Goal: Task Accomplishment & Management: Use online tool/utility

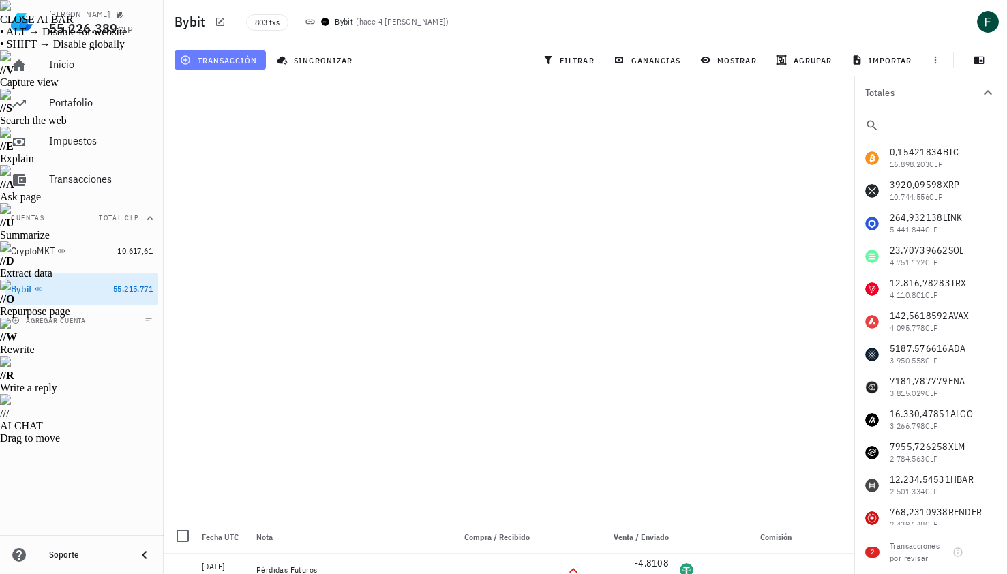
click at [250, 61] on span "transacción" at bounding box center [220, 60] width 74 height 11
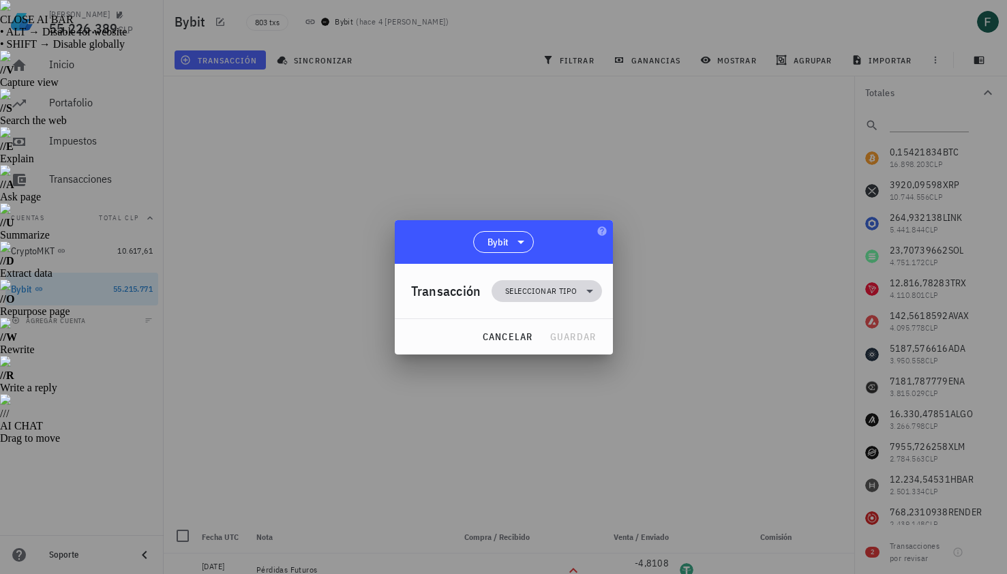
click at [498, 294] on span "Seleccionar tipo" at bounding box center [547, 291] width 110 height 22
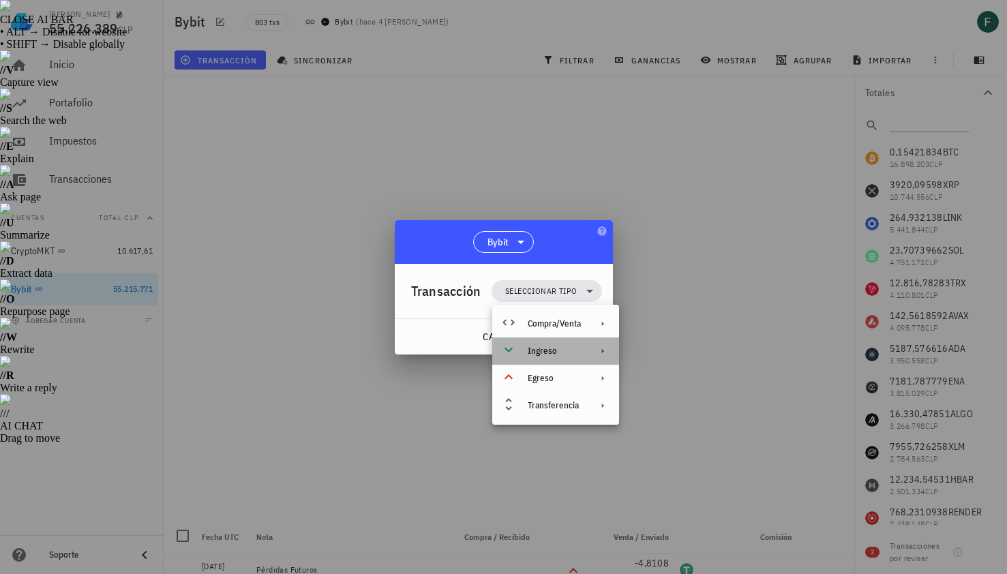
click at [509, 349] on icon at bounding box center [509, 350] width 16 height 16
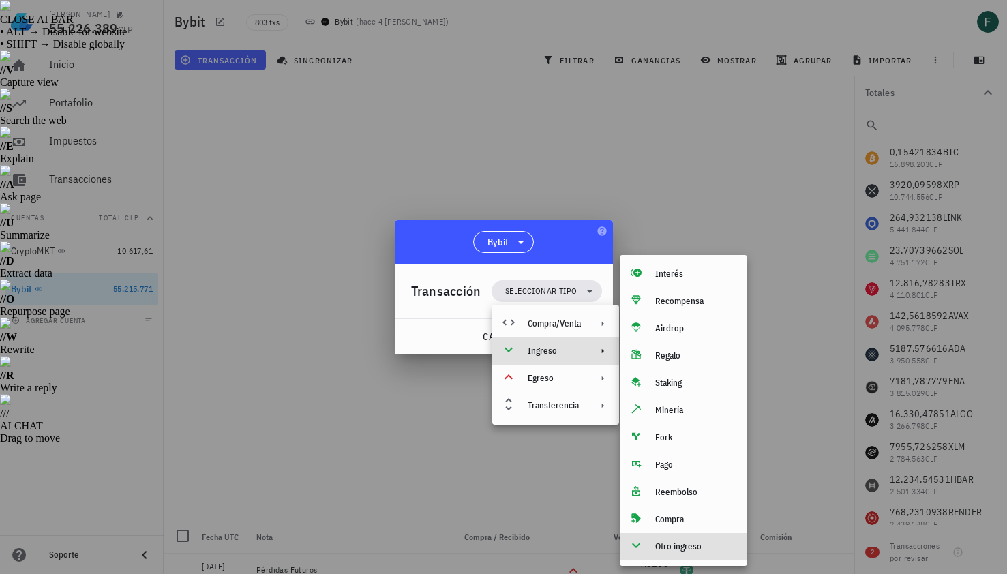
click at [658, 539] on div "Otro ingreso" at bounding box center [684, 546] width 128 height 27
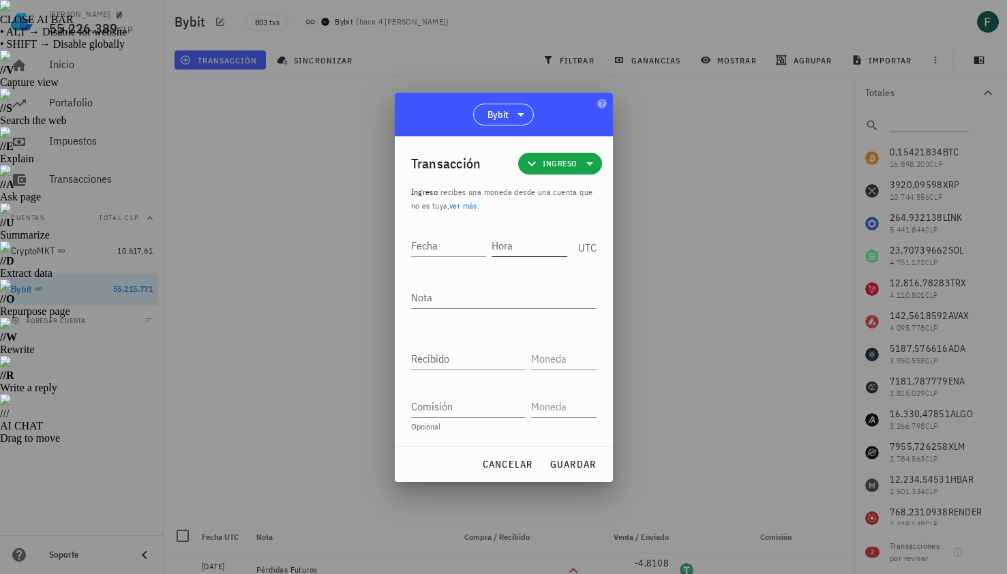
click at [510, 246] on input "Hora" at bounding box center [530, 246] width 76 height 22
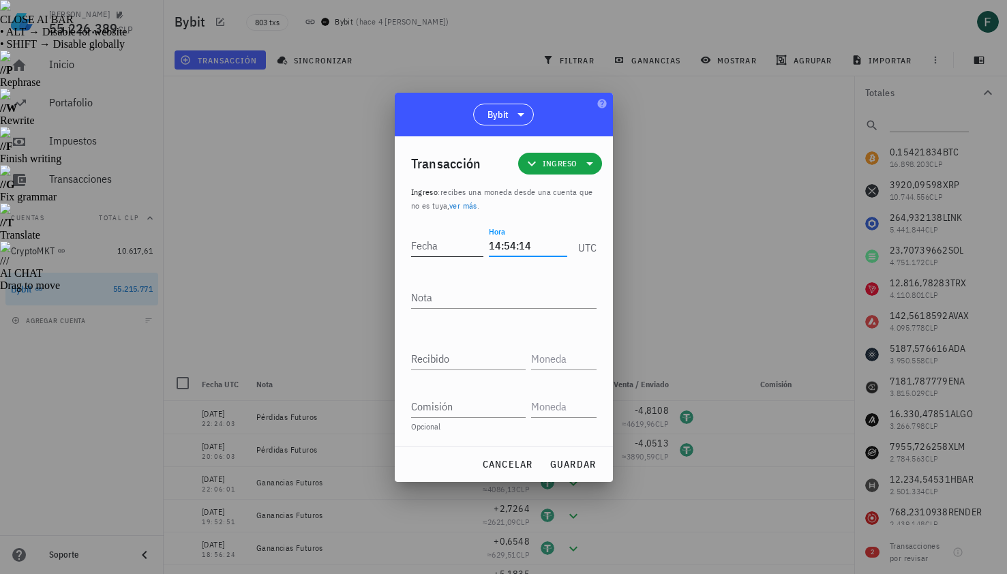
type input "14:54:14"
click at [437, 250] on input "Fecha" at bounding box center [450, 246] width 78 height 22
type input "[DATE]"
click at [450, 292] on textarea "Nota" at bounding box center [504, 297] width 186 height 22
type textarea "Ganancias Futuros"
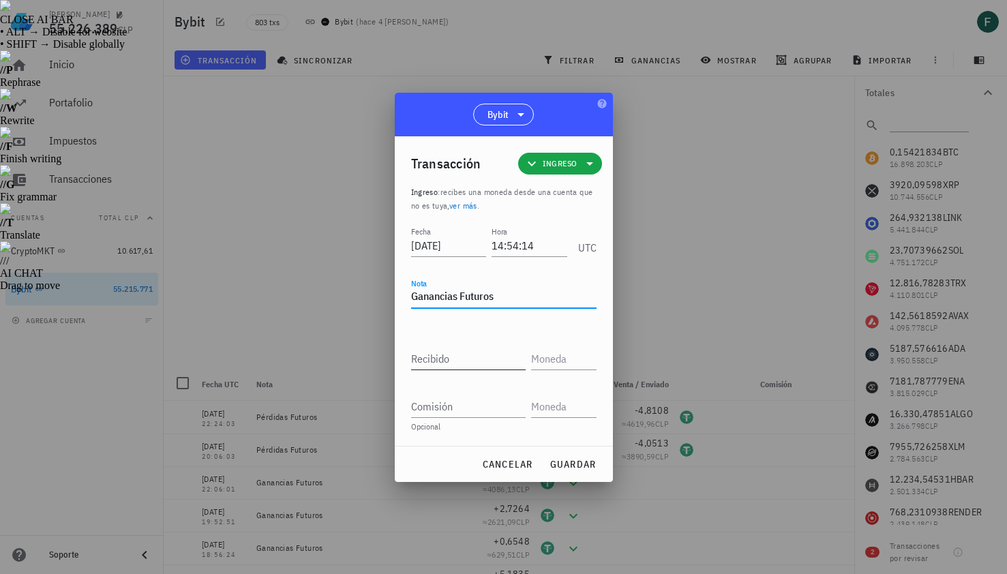
click at [443, 357] on input "Recibido" at bounding box center [468, 359] width 115 height 22
paste input "2,5509"
type input "2,5509"
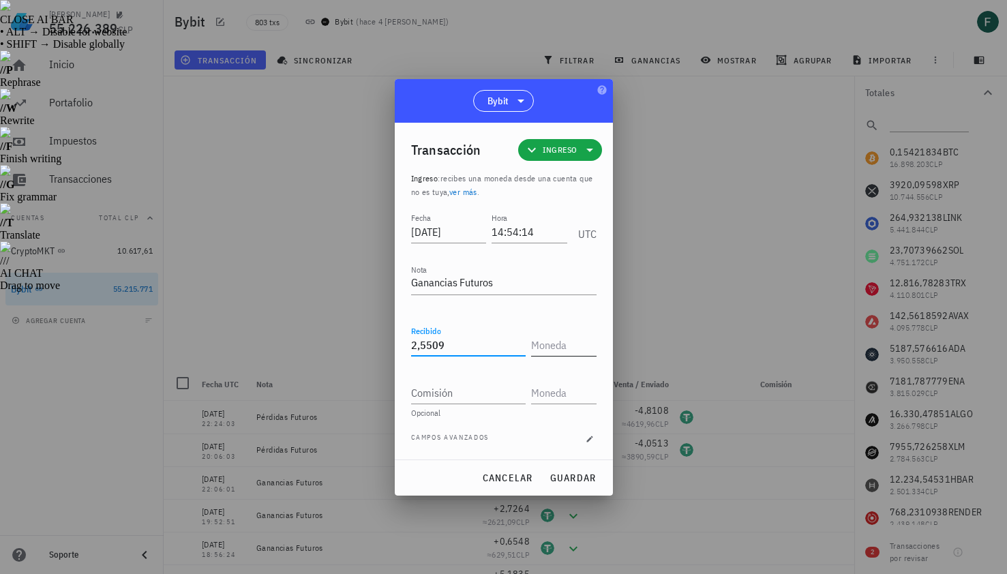
click at [547, 342] on input "text" at bounding box center [562, 345] width 63 height 22
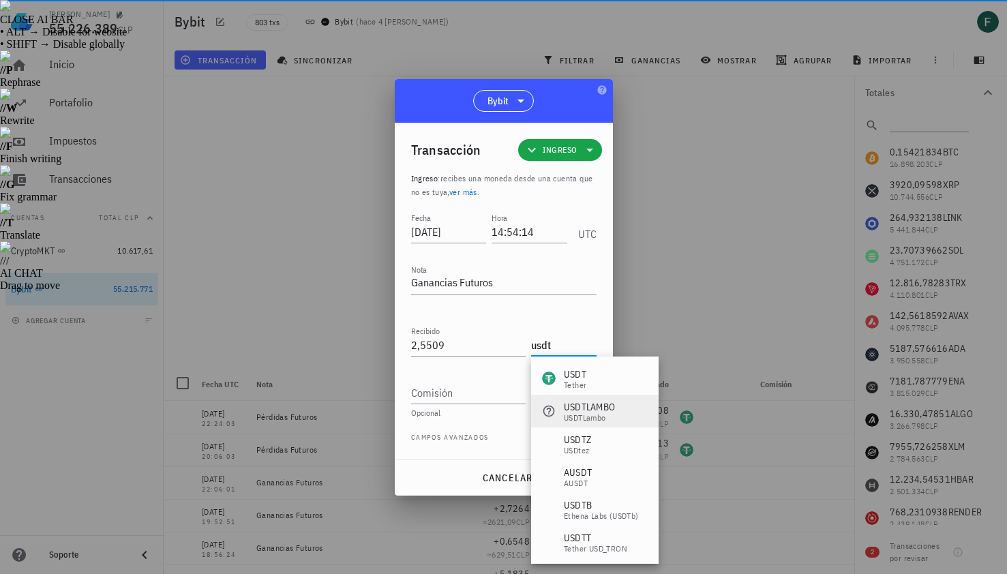
click at [574, 397] on div "USDTLAMBO USDTLambo" at bounding box center [595, 411] width 128 height 33
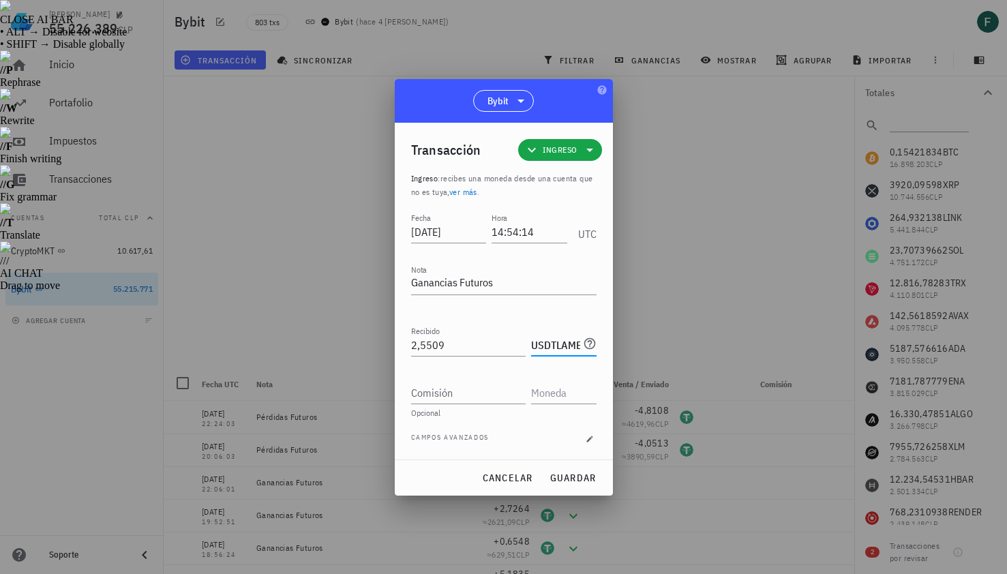
click at [574, 359] on div "Recibido 2,5509 USDTLAMBO" at bounding box center [504, 347] width 186 height 48
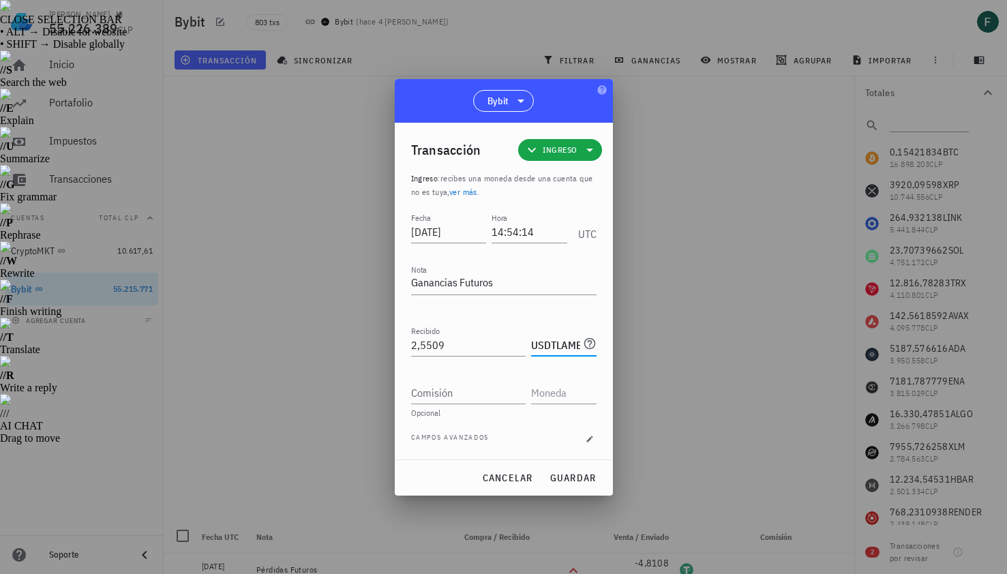
click at [571, 347] on input "USDTLAMBO" at bounding box center [555, 345] width 49 height 22
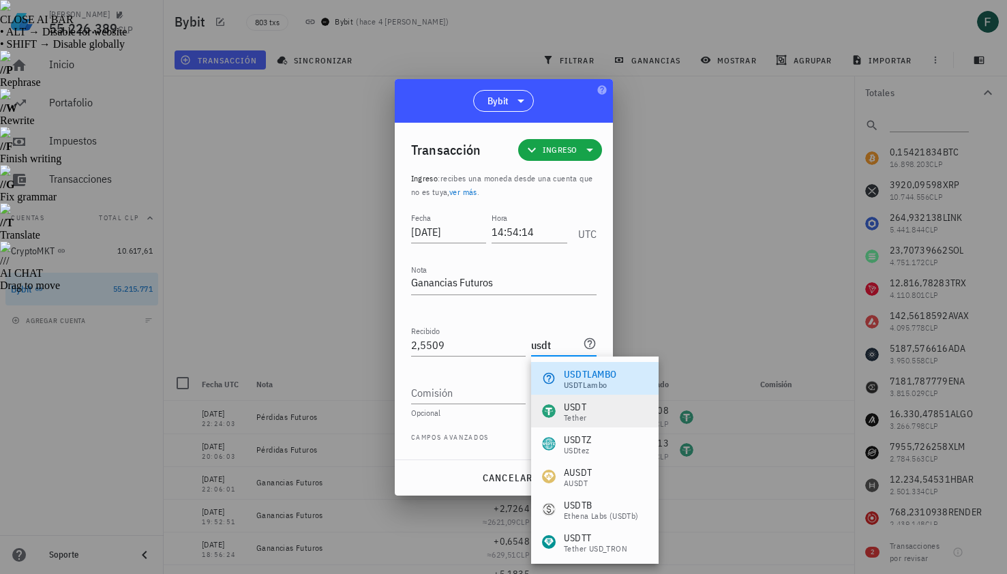
click at [595, 405] on div "USDT Tether" at bounding box center [595, 411] width 128 height 33
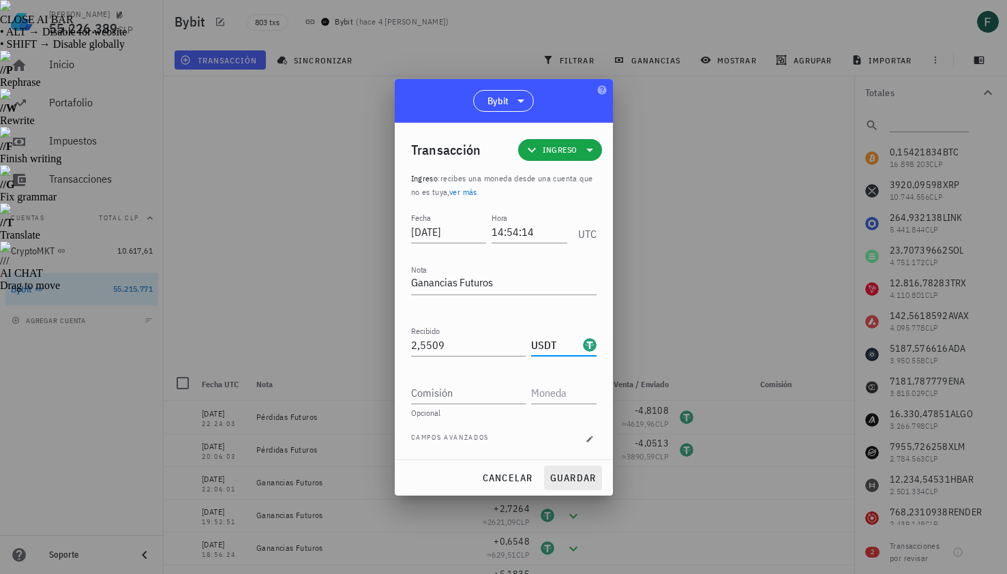
type input "USDT"
click at [582, 481] on span "guardar" at bounding box center [573, 478] width 47 height 12
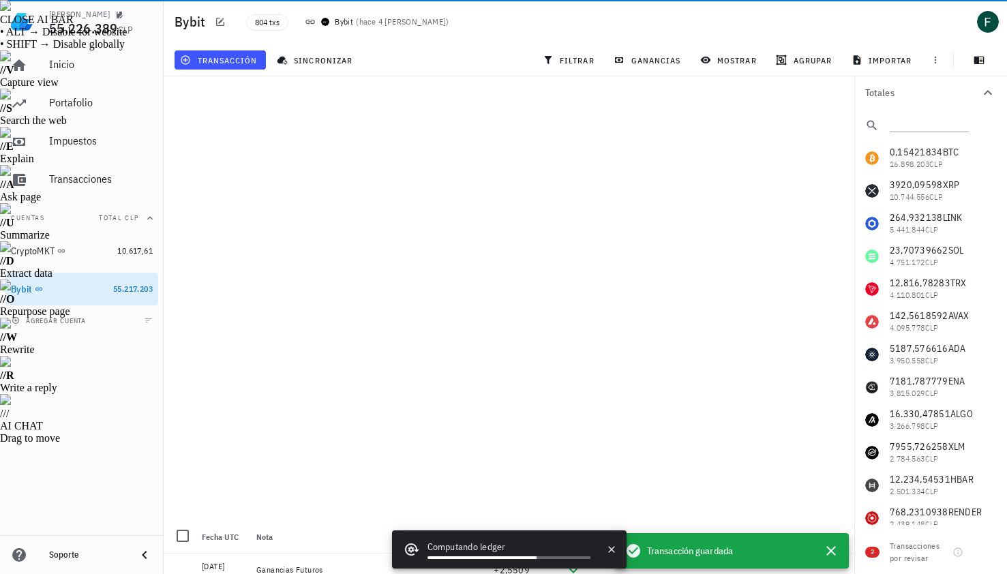
click at [243, 70] on div "transacción" at bounding box center [220, 60] width 97 height 25
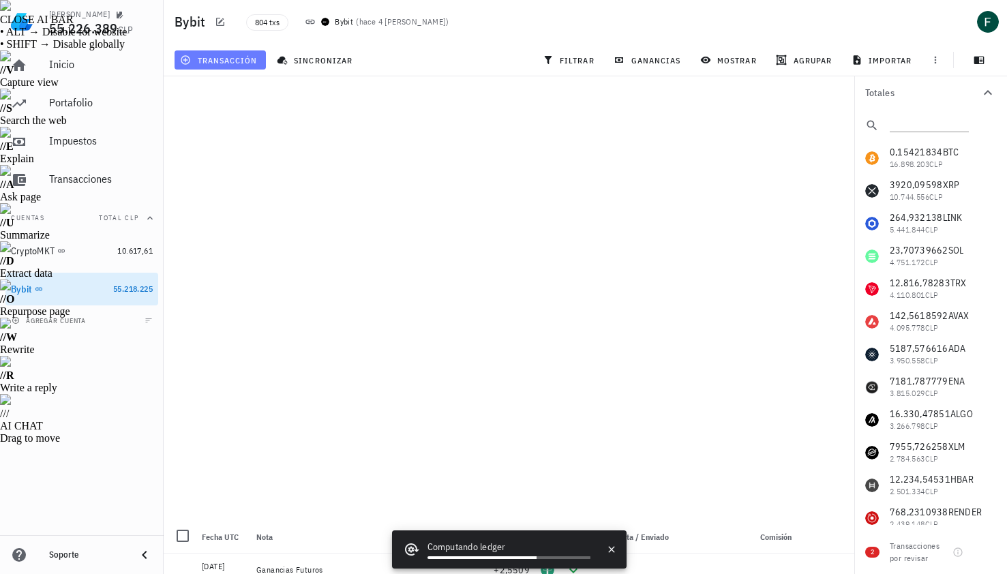
click at [242, 59] on span "transacción" at bounding box center [220, 60] width 74 height 11
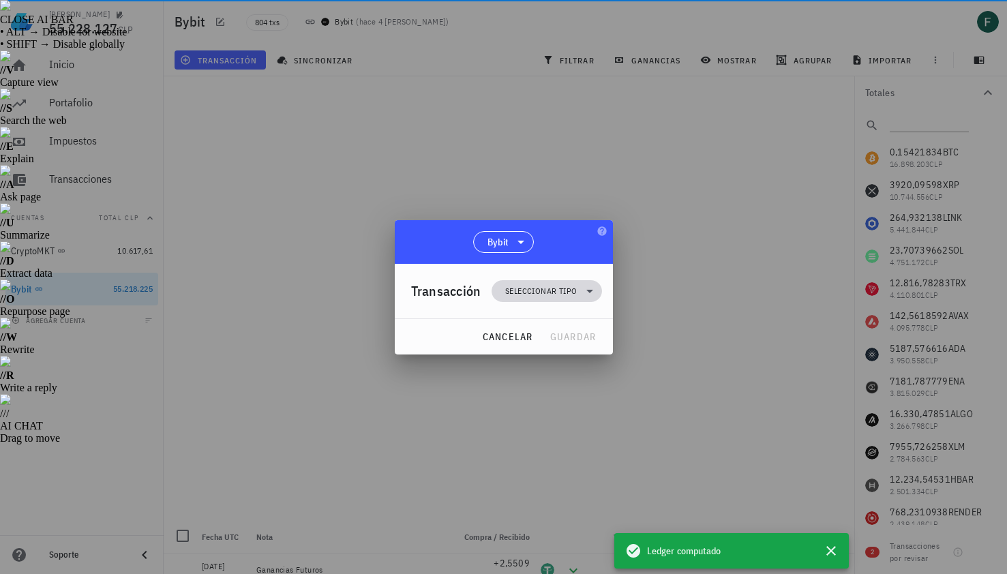
click at [535, 284] on span "Seleccionar tipo" at bounding box center [541, 291] width 72 height 14
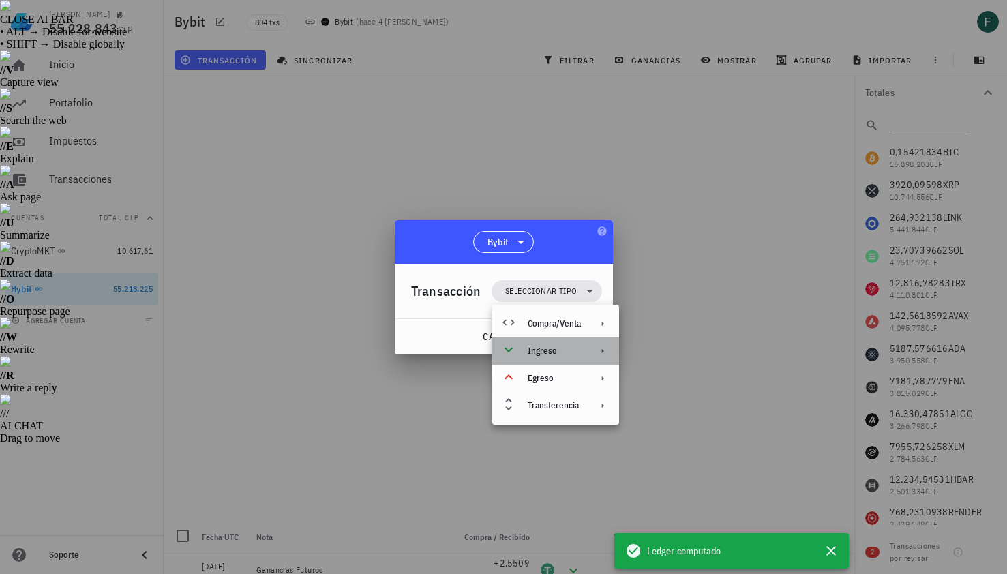
click at [546, 351] on div "Ingreso" at bounding box center [554, 351] width 53 height 11
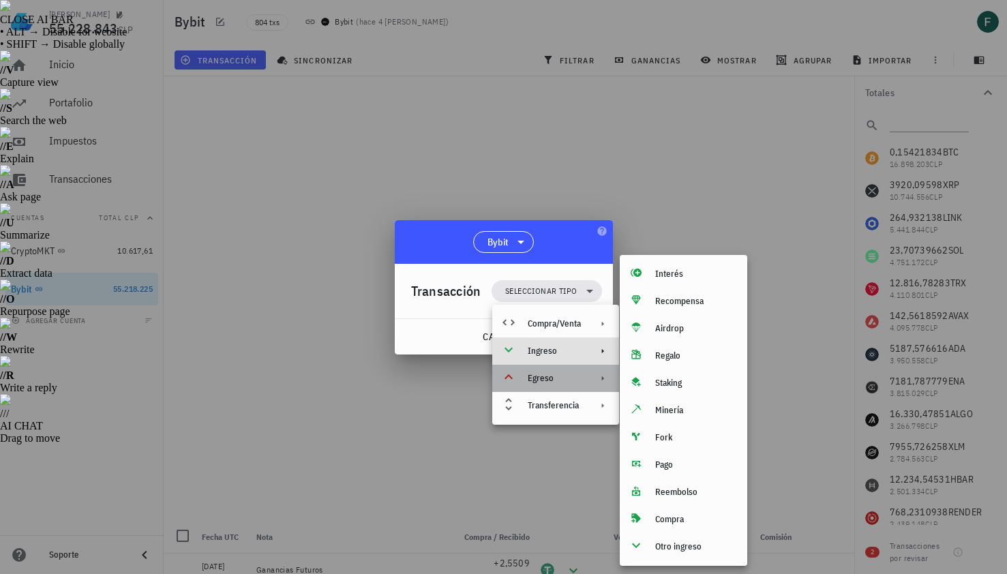
click at [542, 375] on div "Egreso" at bounding box center [554, 378] width 53 height 11
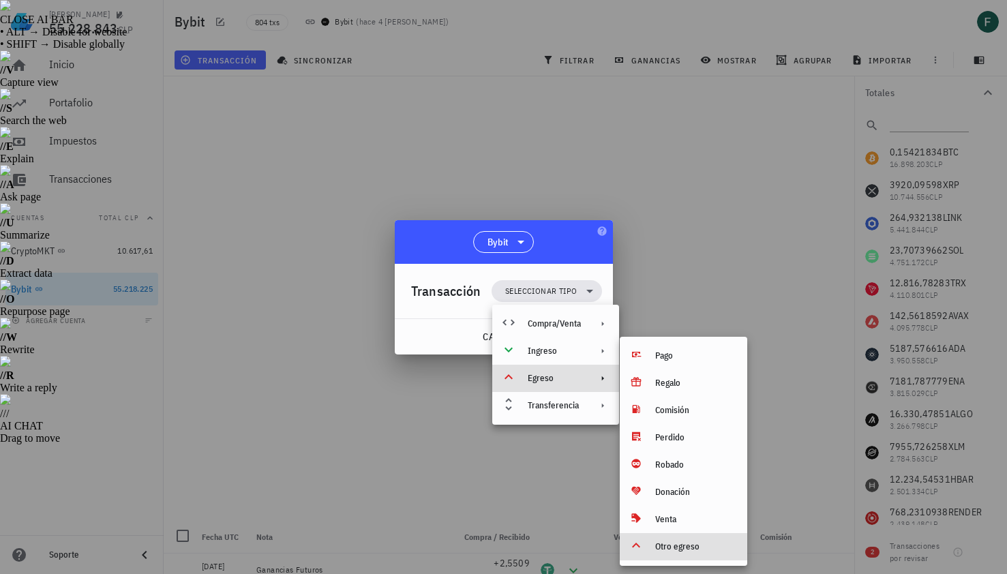
click at [670, 557] on div "Otro egreso" at bounding box center [684, 546] width 128 height 27
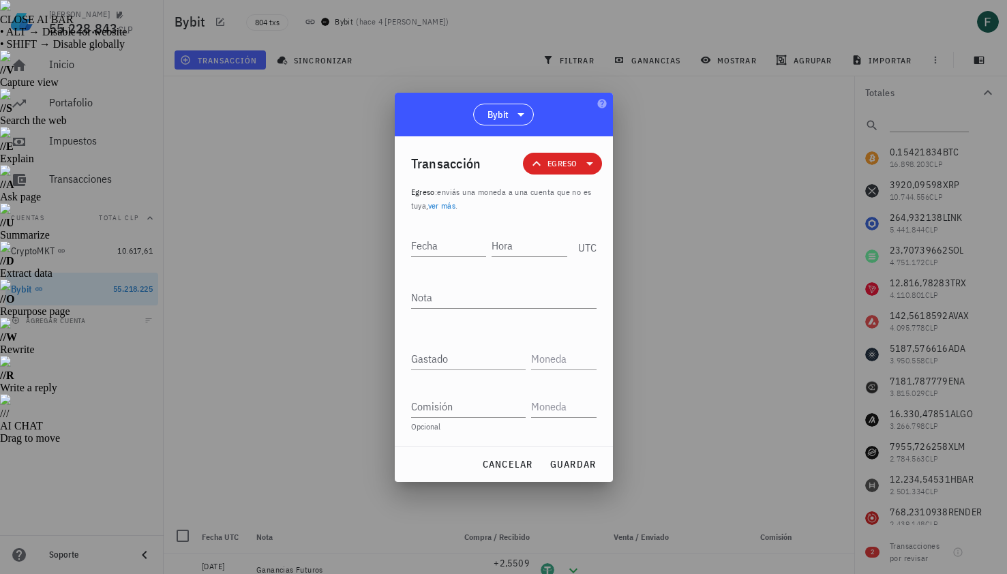
click at [679, 282] on div at bounding box center [503, 287] width 1007 height 574
click at [517, 245] on input "Hora" at bounding box center [530, 246] width 76 height 22
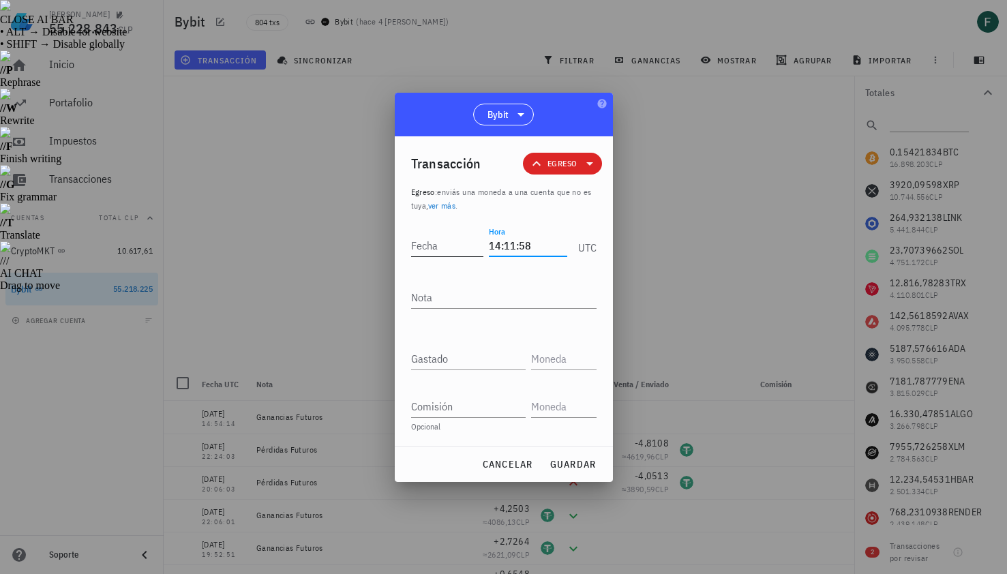
type input "14:11:58"
click at [441, 246] on input "Fecha" at bounding box center [447, 246] width 73 height 22
type input "[DATE]"
click at [444, 297] on textarea "Nota" at bounding box center [504, 297] width 186 height 22
type textarea "Pérdidas Futuros"
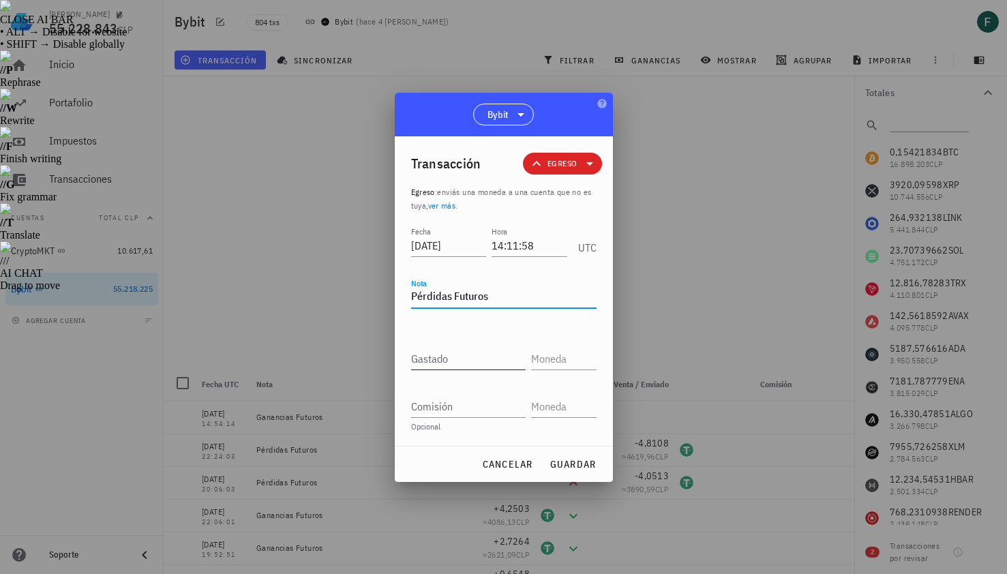
click at [449, 357] on input "Gastado" at bounding box center [468, 359] width 115 height 22
paste input "0,9915"
type input "0,9915"
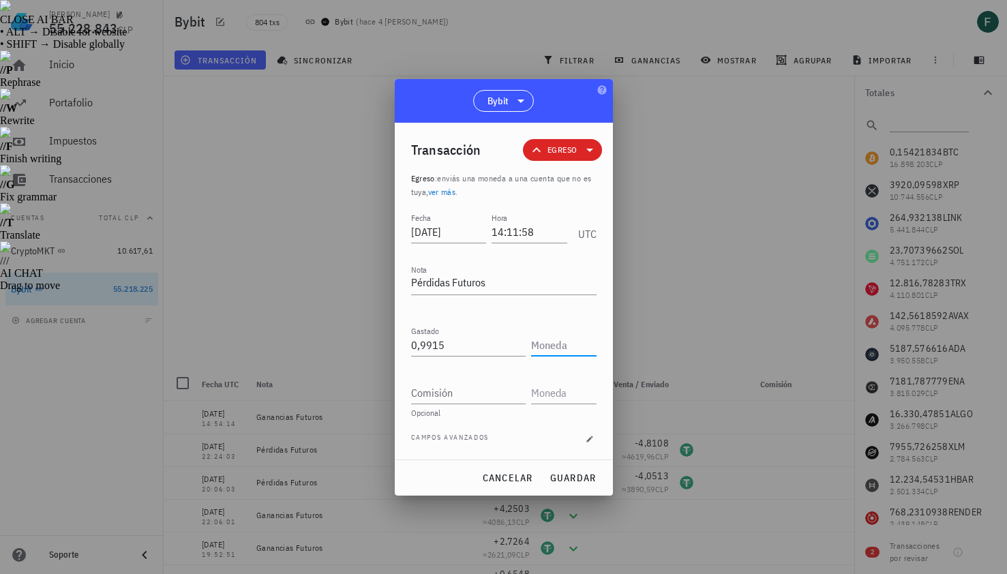
click at [572, 339] on input "text" at bounding box center [562, 345] width 63 height 22
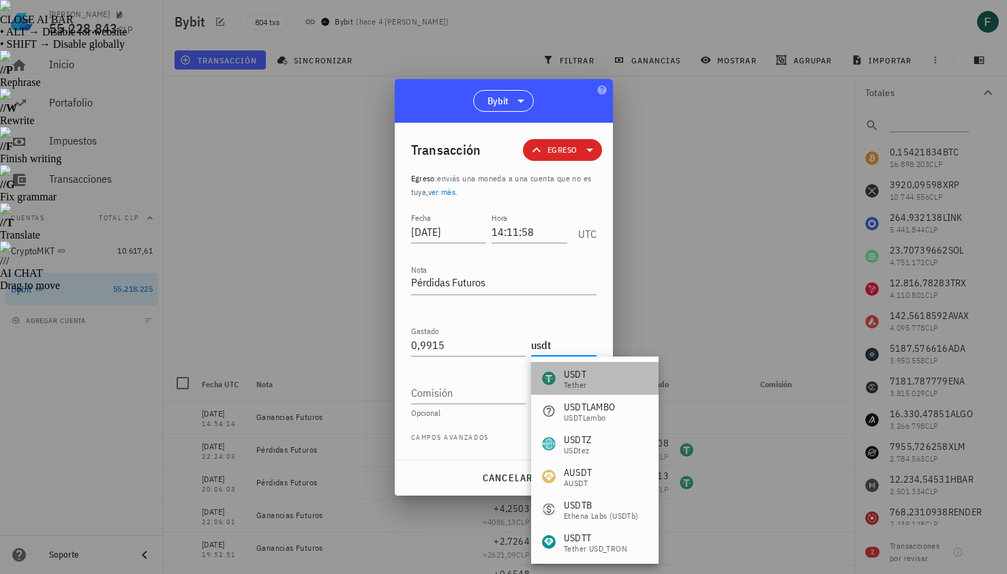
click at [583, 364] on div "USDT Tether" at bounding box center [595, 378] width 128 height 33
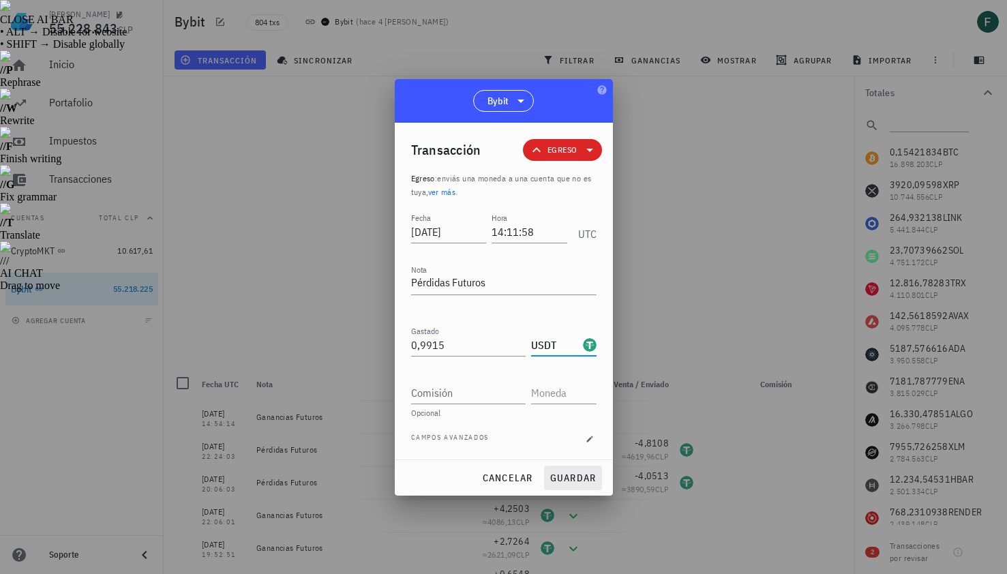
type input "USDT"
click at [593, 467] on button "guardar" at bounding box center [573, 478] width 58 height 25
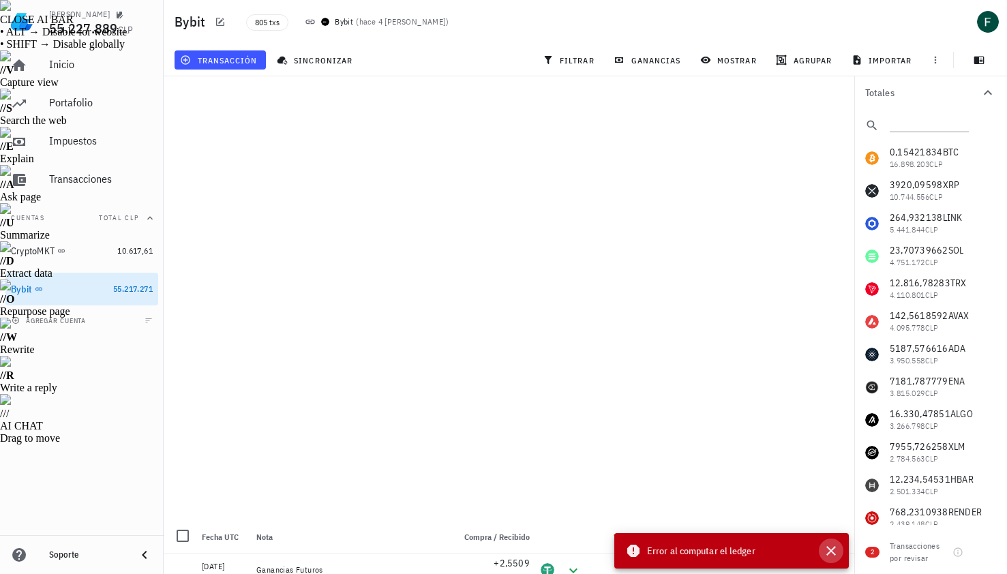
click at [831, 557] on icon "button" at bounding box center [831, 551] width 16 height 16
